Goal: Task Accomplishment & Management: Manage account settings

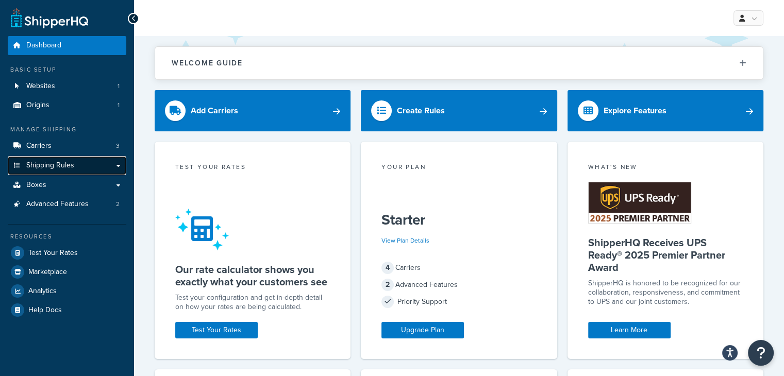
click at [77, 168] on link "Shipping Rules" at bounding box center [67, 165] width 119 height 19
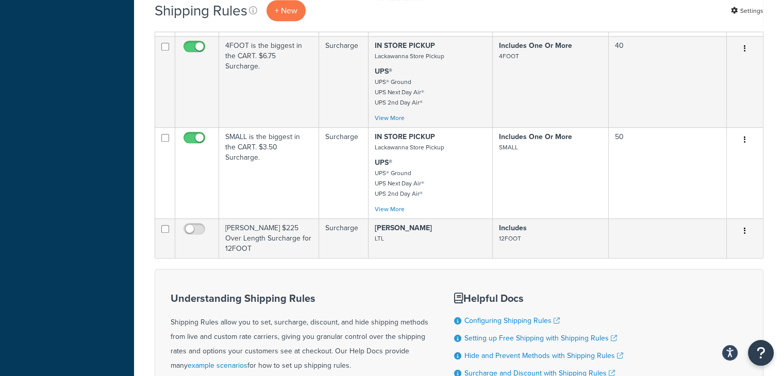
scroll to position [567, 0]
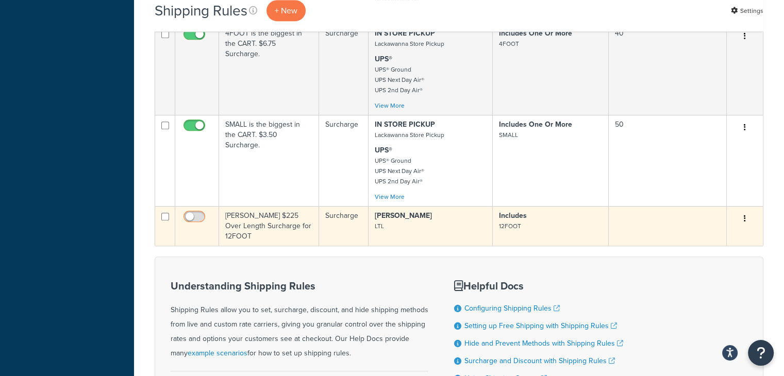
click at [195, 223] on input "checkbox" at bounding box center [195, 219] width 28 height 13
checkbox input "true"
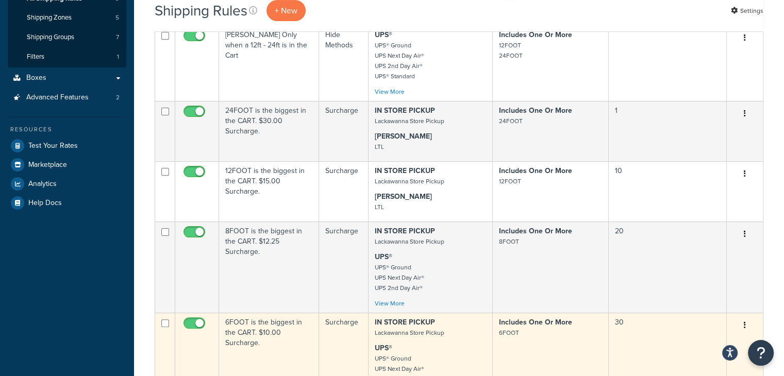
scroll to position [0, 0]
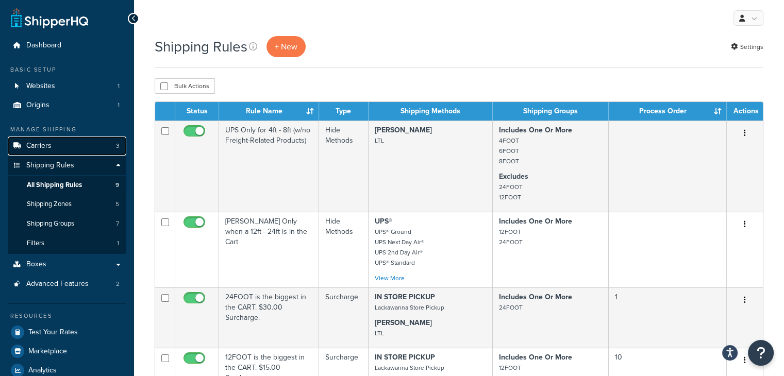
click at [53, 145] on link "Carriers 3" at bounding box center [67, 146] width 119 height 19
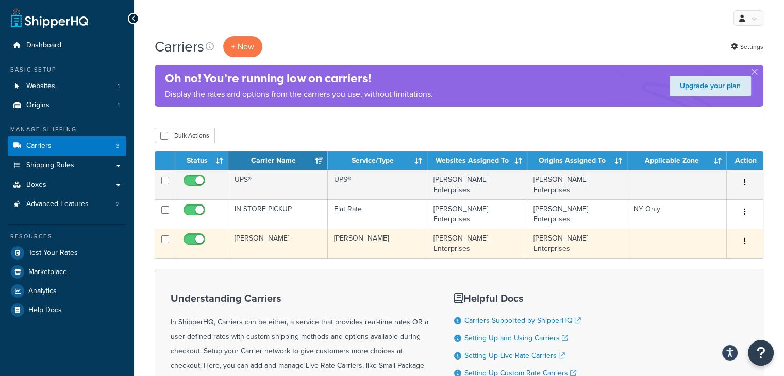
click at [743, 234] on button "button" at bounding box center [745, 242] width 14 height 16
click at [683, 253] on link "Edit" at bounding box center [702, 253] width 81 height 21
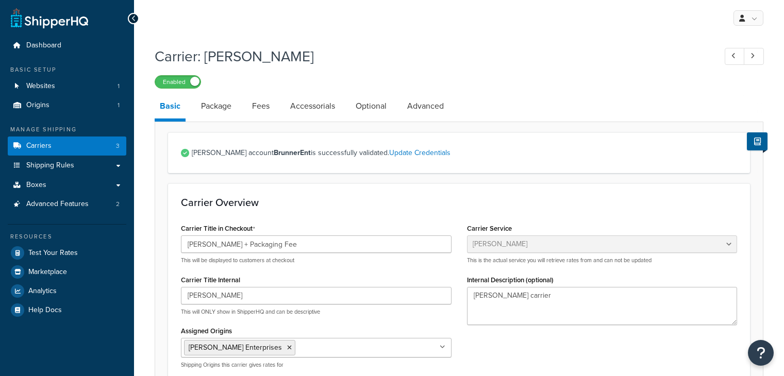
select select "estesFreight"
click at [266, 107] on link "Fees" at bounding box center [261, 106] width 28 height 25
select select "AFTER"
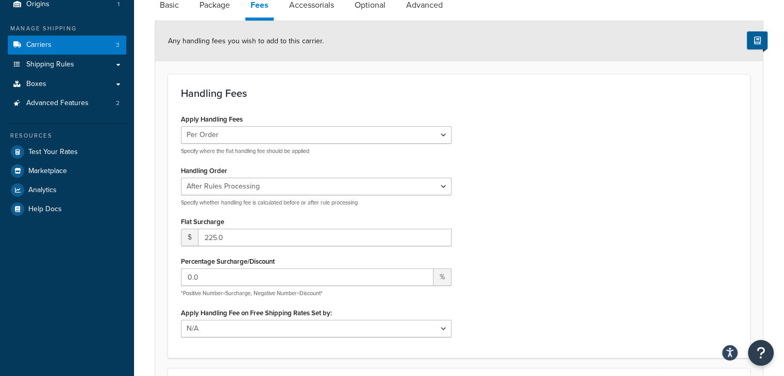
scroll to position [103, 0]
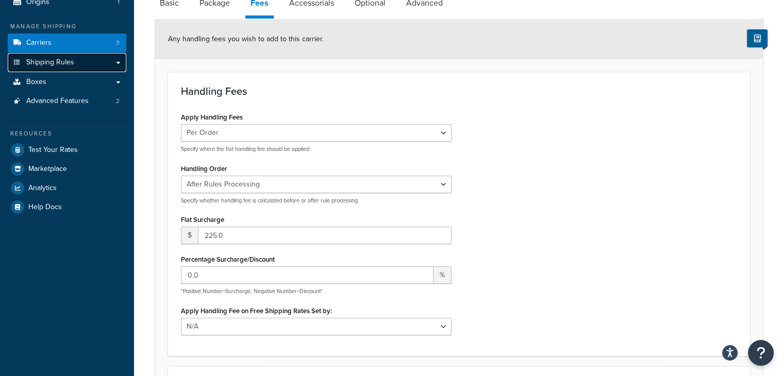
click at [53, 66] on span "Shipping Rules" at bounding box center [50, 62] width 48 height 9
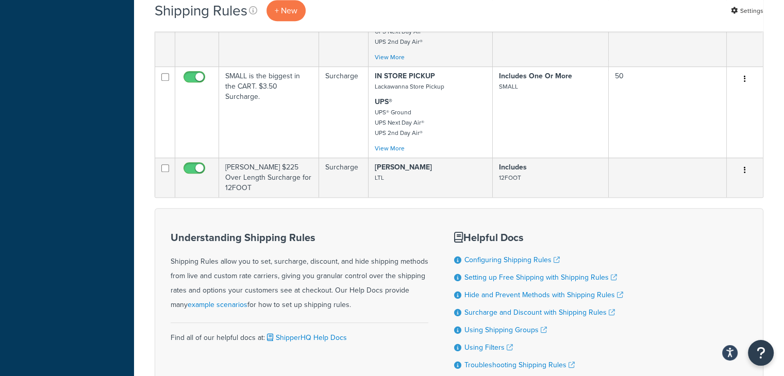
scroll to position [619, 0]
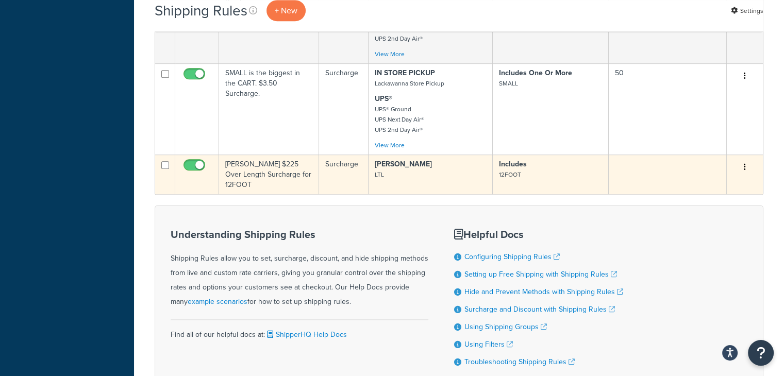
click at [743, 171] on button "button" at bounding box center [745, 167] width 14 height 16
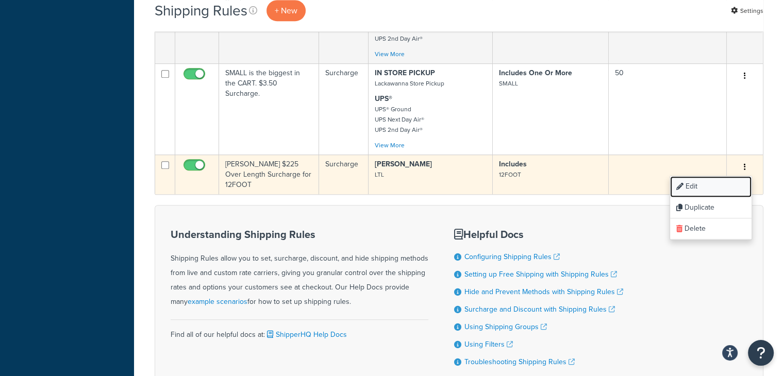
click at [705, 190] on link "Edit" at bounding box center [710, 186] width 81 height 21
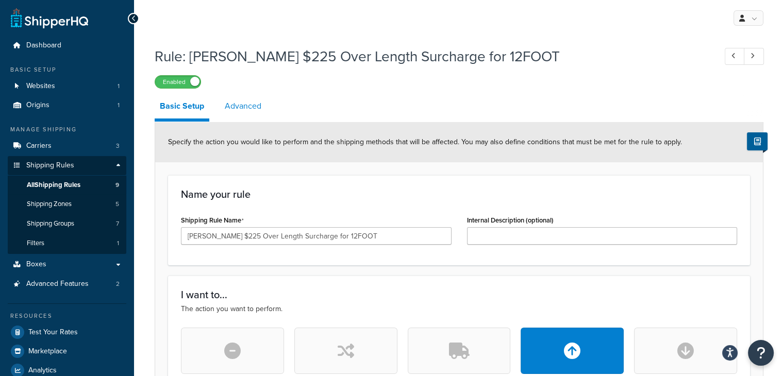
click at [236, 110] on link "Advanced" at bounding box center [243, 106] width 47 height 25
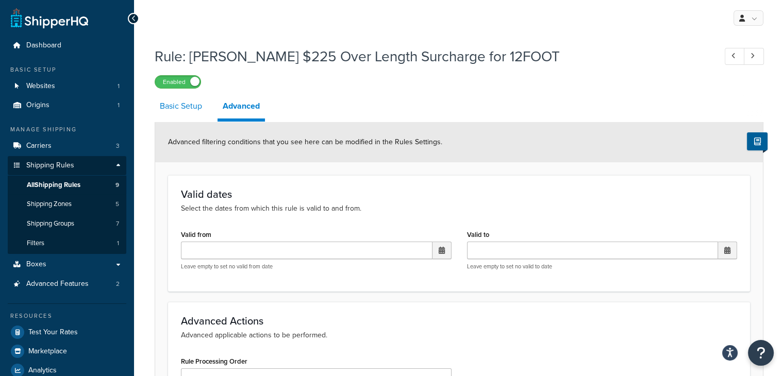
click at [175, 110] on link "Basic Setup" at bounding box center [181, 106] width 53 height 25
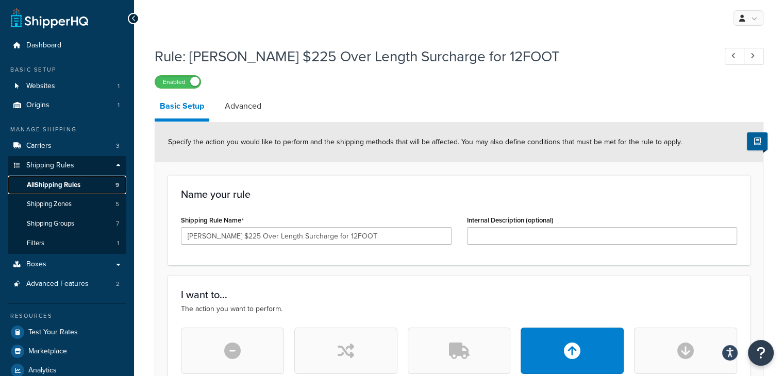
click at [46, 183] on span "All Shipping Rules" at bounding box center [54, 185] width 54 height 9
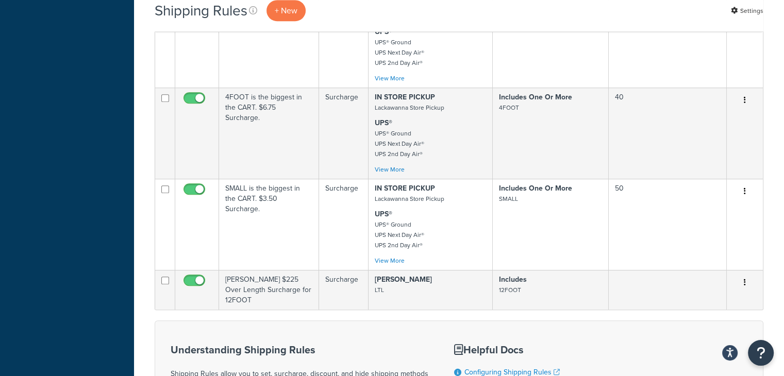
scroll to position [515, 0]
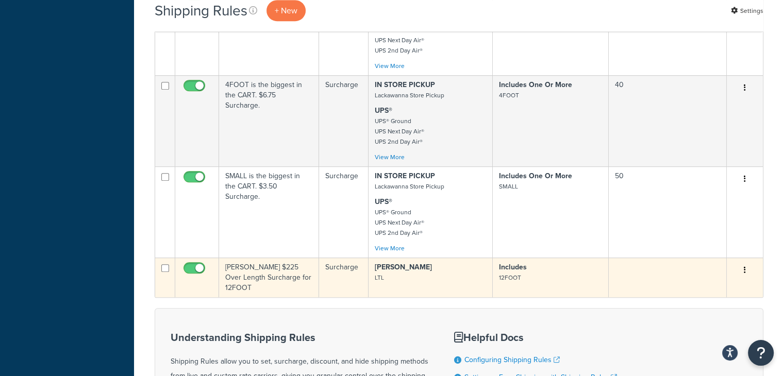
click at [190, 273] on input "checkbox" at bounding box center [195, 270] width 28 height 13
checkbox input "false"
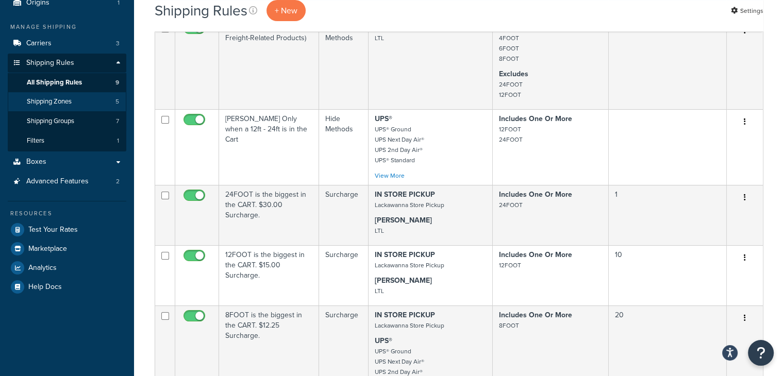
scroll to position [52, 0]
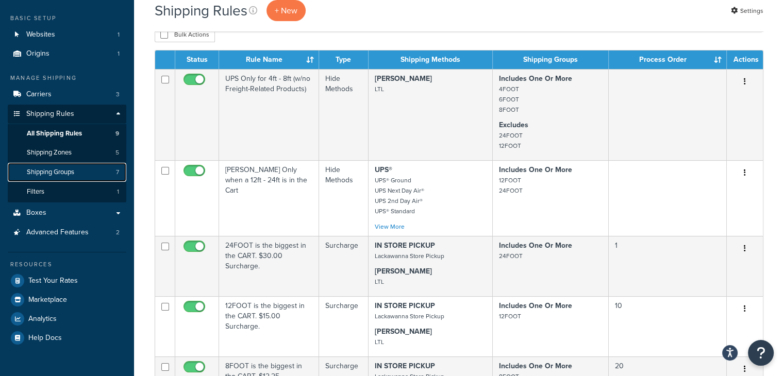
click at [68, 173] on span "Shipping Groups" at bounding box center [50, 172] width 47 height 9
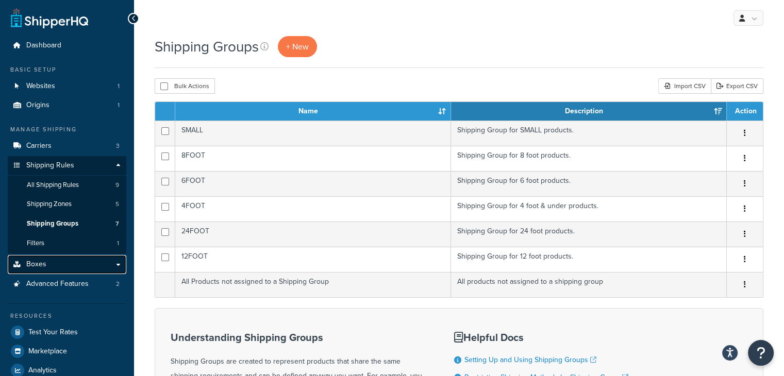
click at [54, 264] on link "Boxes" at bounding box center [67, 264] width 119 height 19
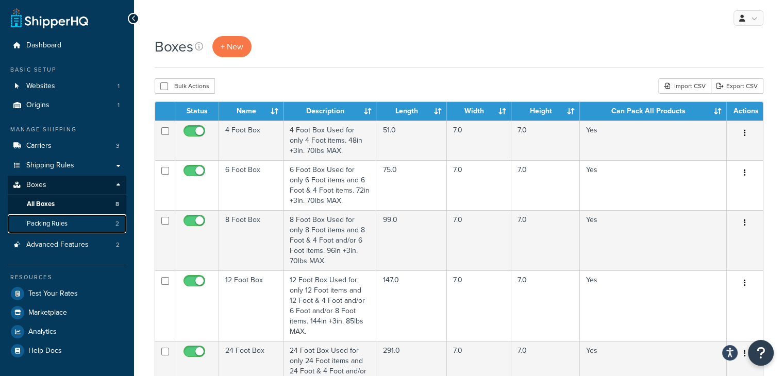
click at [62, 224] on span "Packing Rules" at bounding box center [47, 224] width 41 height 9
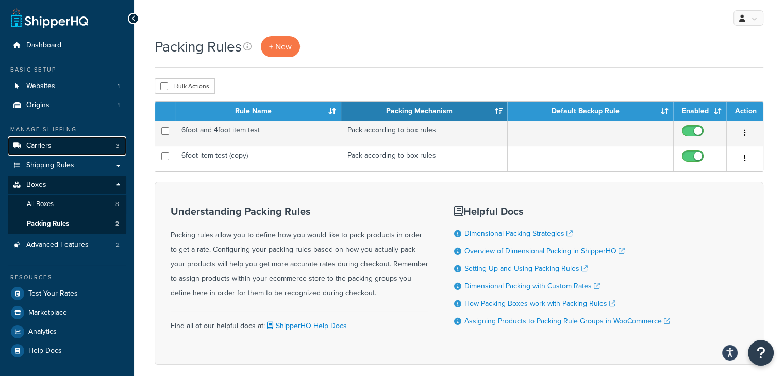
click at [44, 146] on span "Carriers" at bounding box center [38, 146] width 25 height 9
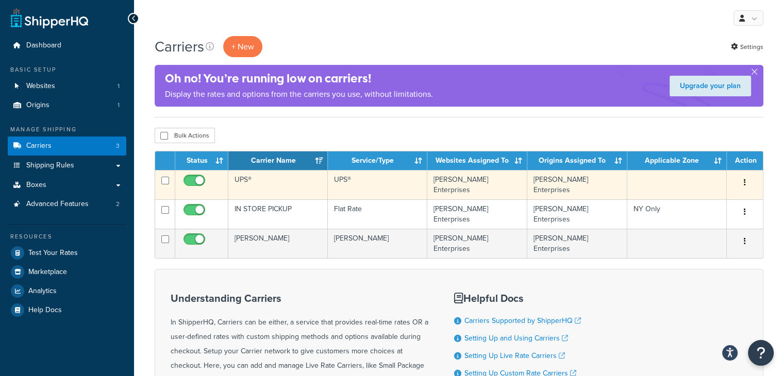
click at [745, 180] on icon "button" at bounding box center [745, 182] width 2 height 7
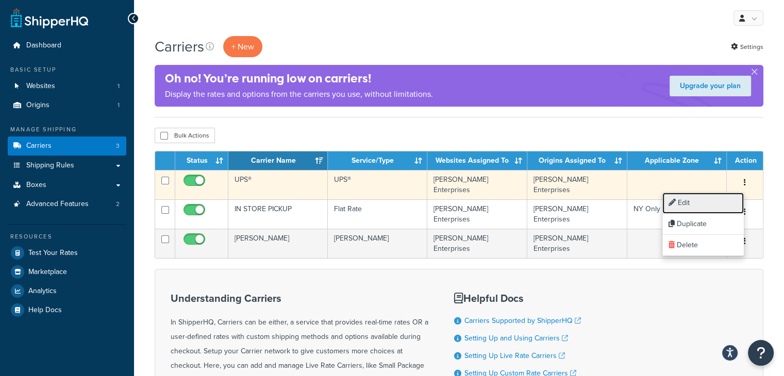
click at [683, 204] on link "Edit" at bounding box center [702, 203] width 81 height 21
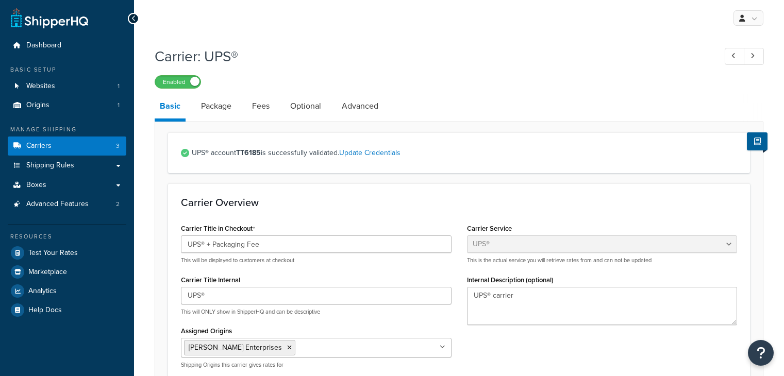
select select "ups"
click at [47, 164] on span "Shipping Rules" at bounding box center [50, 165] width 48 height 9
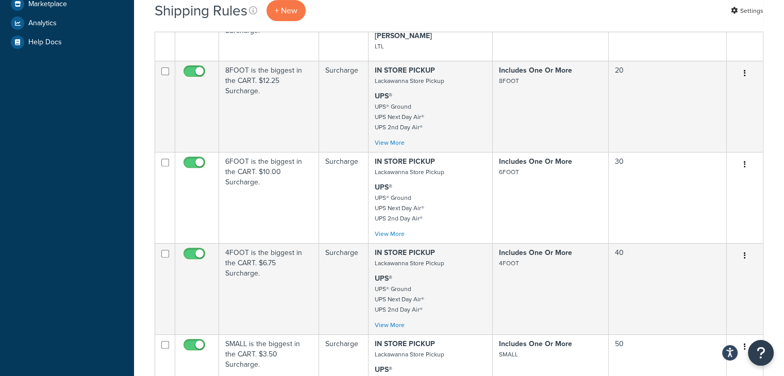
scroll to position [155, 0]
